Goal: Information Seeking & Learning: Learn about a topic

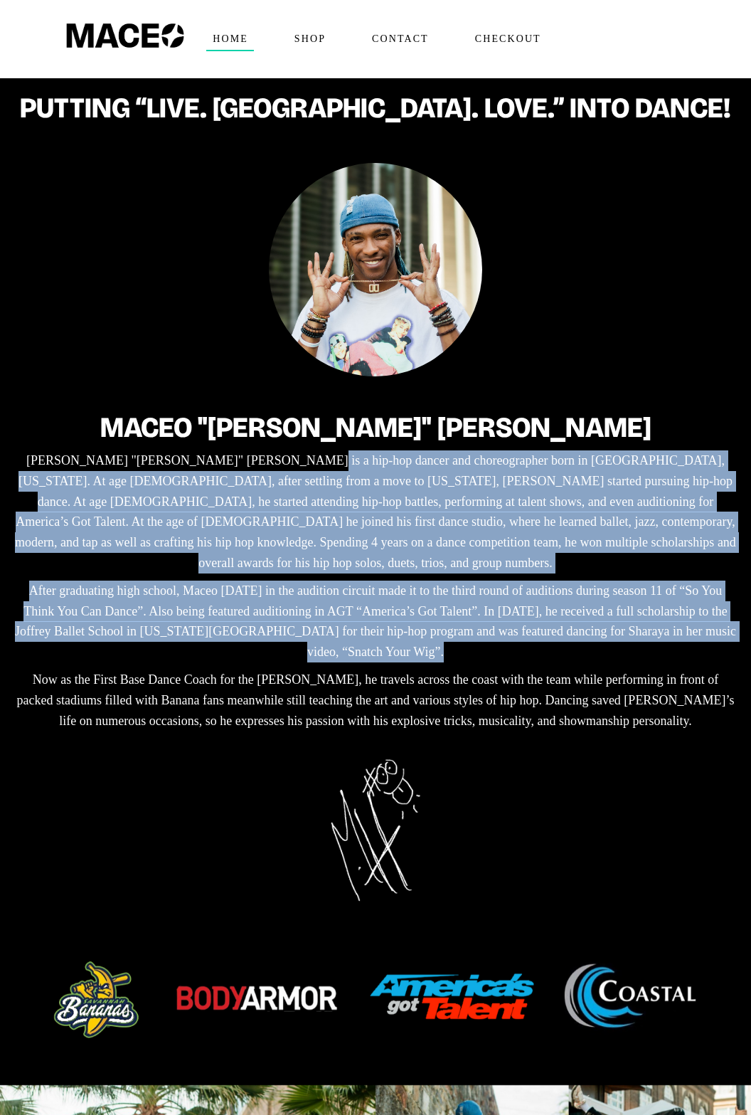
drag, startPoint x: 206, startPoint y: 455, endPoint x: 683, endPoint y: 633, distance: 508.8
click at [683, 633] on div "Maceo "[PERSON_NAME]" [PERSON_NAME] "[PERSON_NAME]" [PERSON_NAME] is a hip-hop …" at bounding box center [375, 564] width 723 height 347
drag, startPoint x: 44, startPoint y: 652, endPoint x: 695, endPoint y: 685, distance: 651.8
click at [694, 689] on p "Now as the First Base Dance Coach for the [PERSON_NAME], he travels across the …" at bounding box center [375, 699] width 723 height 61
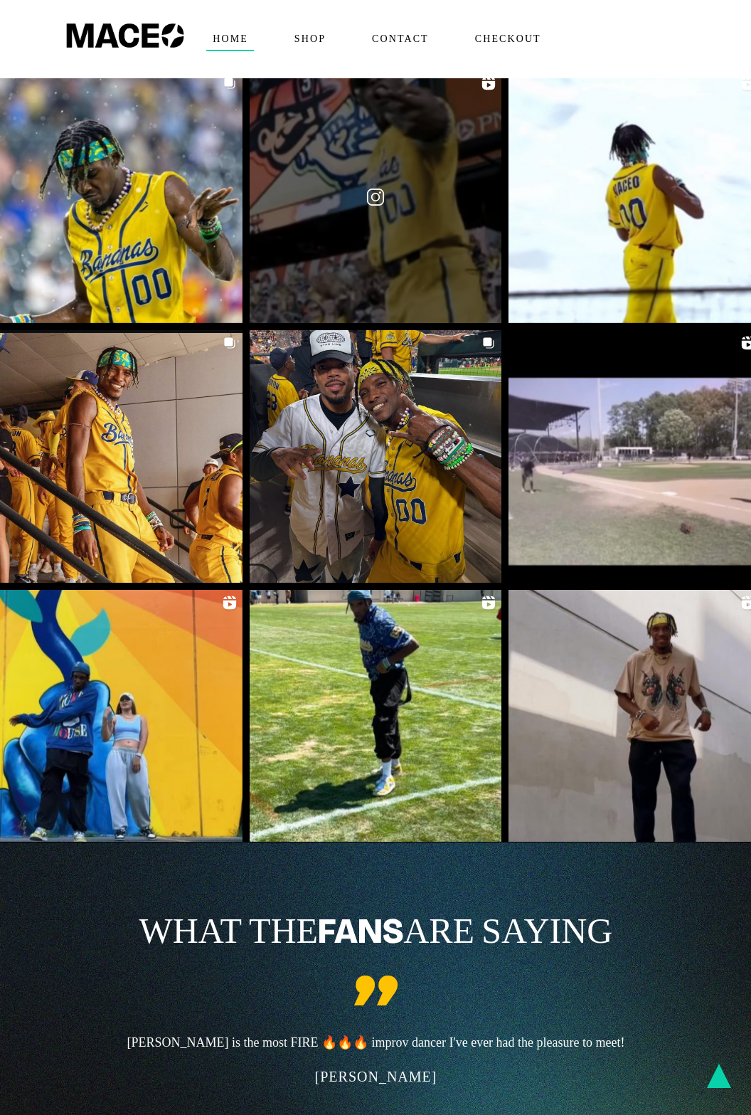
scroll to position [1567, 0]
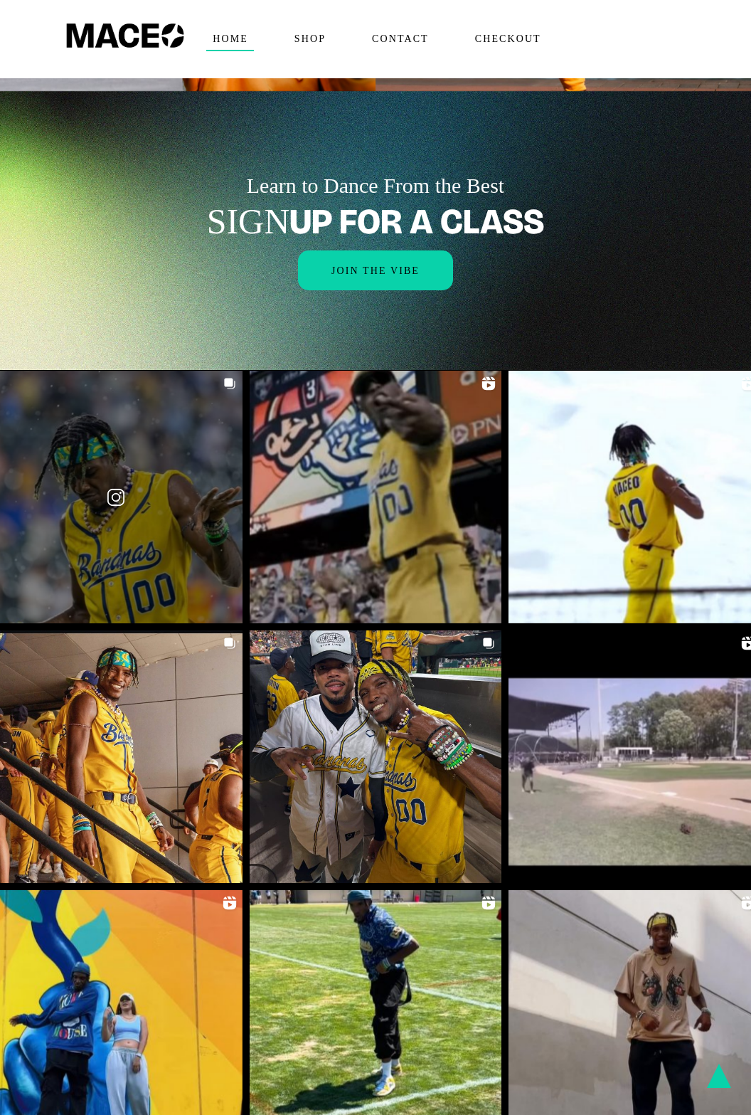
click at [137, 426] on link at bounding box center [116, 497] width 253 height 253
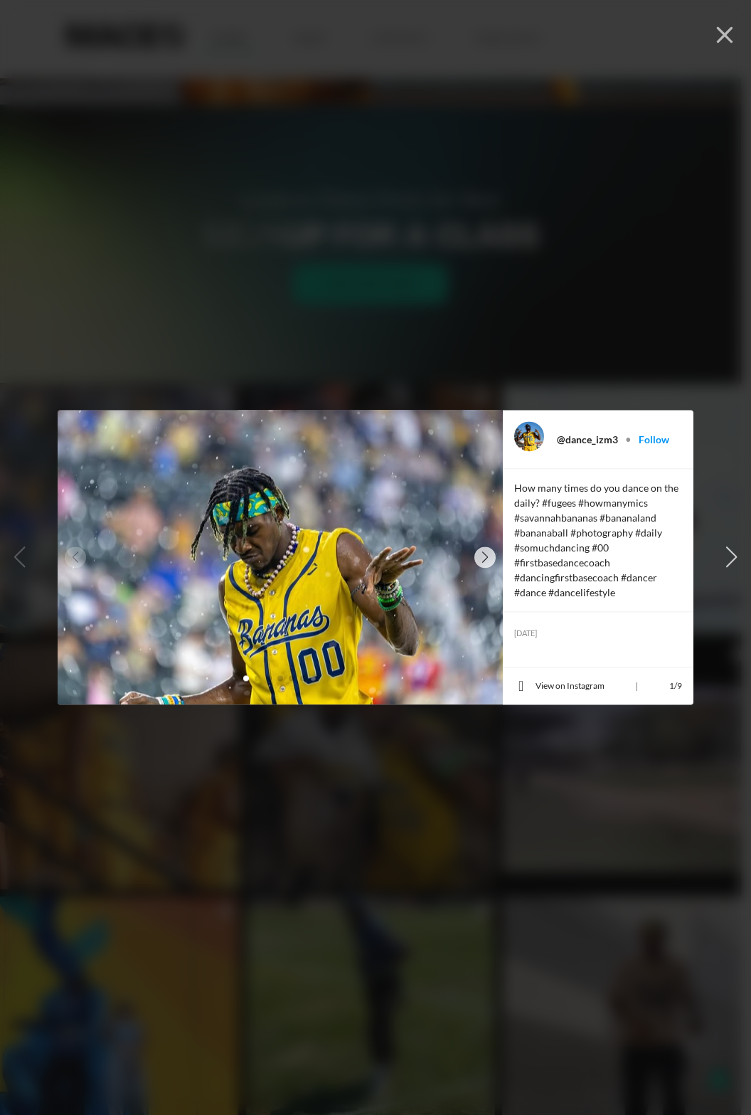
click at [409, 306] on div "@dance_izm3 • Follow How many times do you dance on the daily? #fugees #howmany…" at bounding box center [376, 558] width 636 height 892
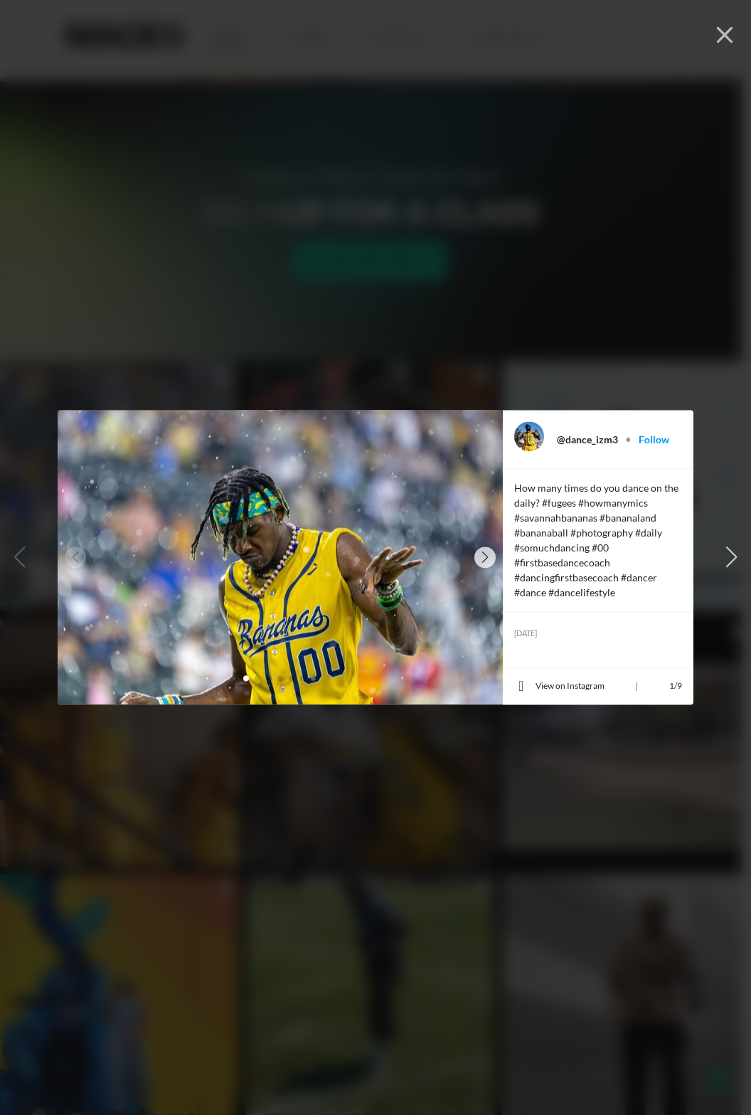
scroll to position [1791, 0]
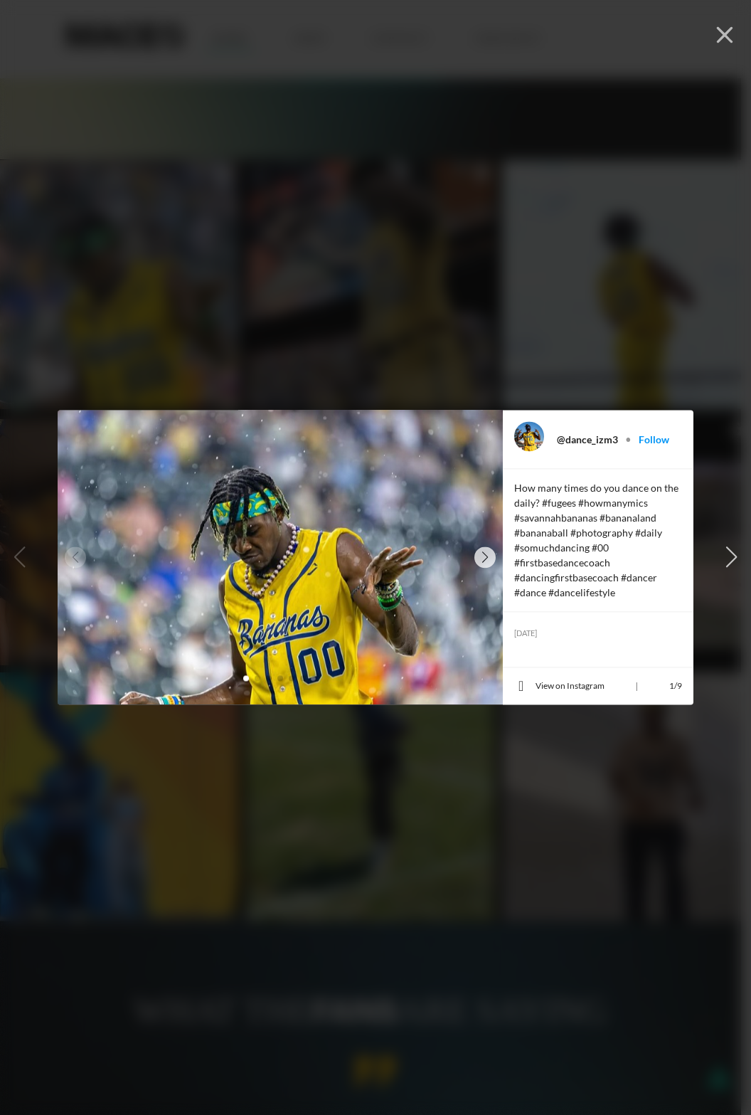
click at [653, 346] on div "@dance_izm3 • Follow How many times do you dance on the daily? #fugees #howmany…" at bounding box center [376, 558] width 636 height 892
click at [665, 312] on div "@dance_izm3 • Follow How many times do you dance on the daily? #fugees #howmany…" at bounding box center [376, 558] width 636 height 892
click at [713, 32] on button "button" at bounding box center [724, 33] width 31 height 31
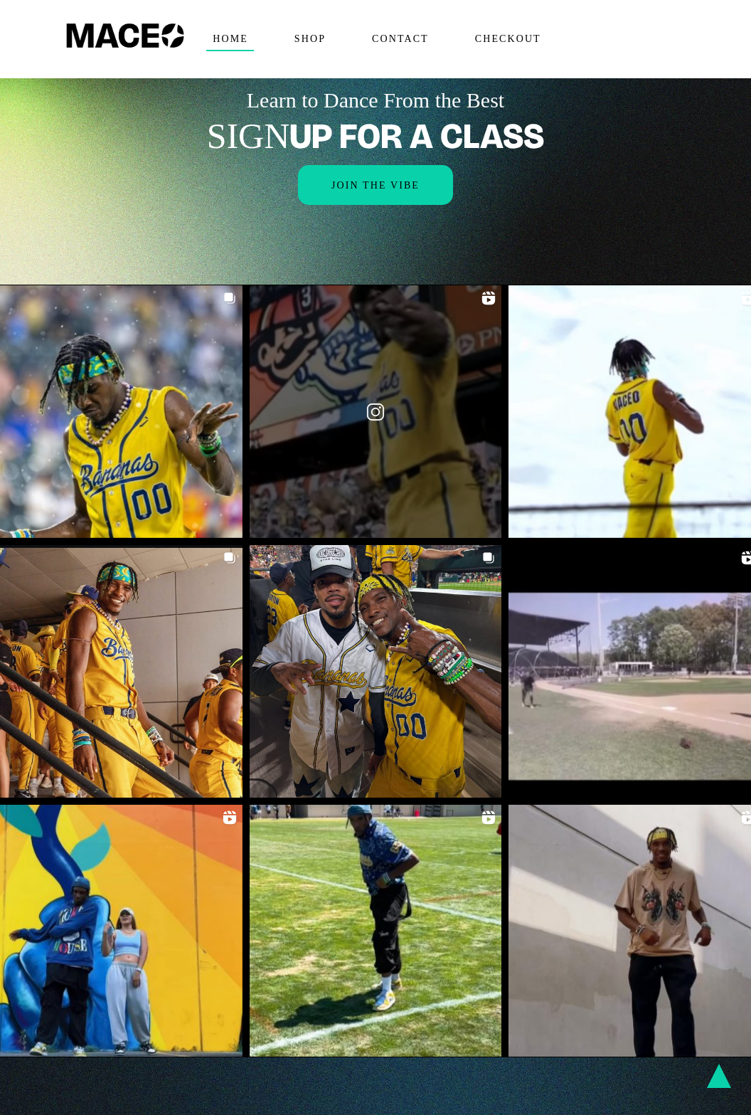
scroll to position [1650, 0]
